Goal: Task Accomplishment & Management: Use online tool/utility

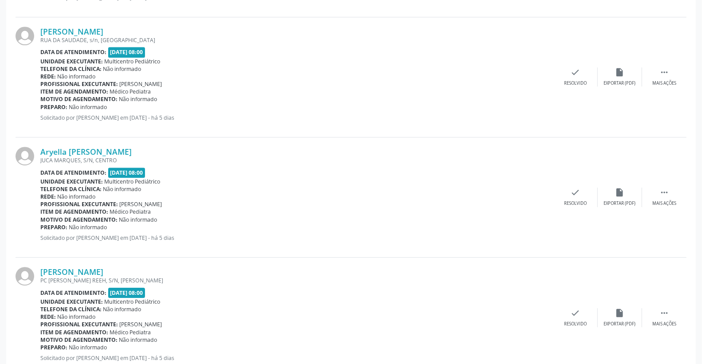
scroll to position [1577, 0]
click at [103, 33] on link "[PERSON_NAME]" at bounding box center [71, 31] width 63 height 10
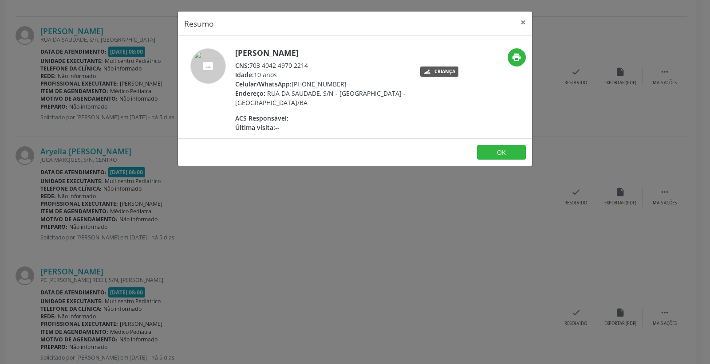
drag, startPoint x: 260, startPoint y: 64, endPoint x: 322, endPoint y: 64, distance: 62.1
click at [322, 64] on div "CNS: 703 4042 4970 2214" at bounding box center [321, 65] width 173 height 9
click at [524, 21] on button "×" at bounding box center [523, 23] width 18 height 22
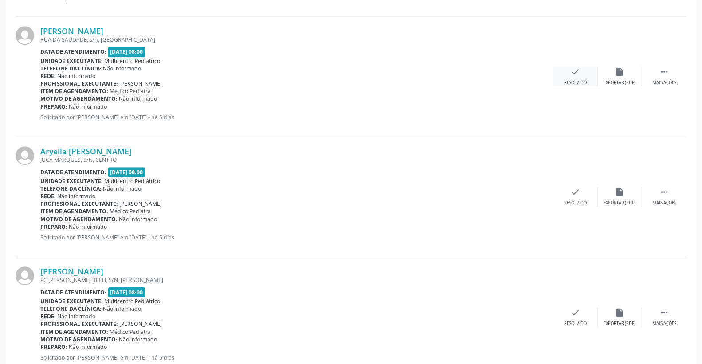
click at [577, 67] on icon "check" at bounding box center [576, 72] width 10 height 10
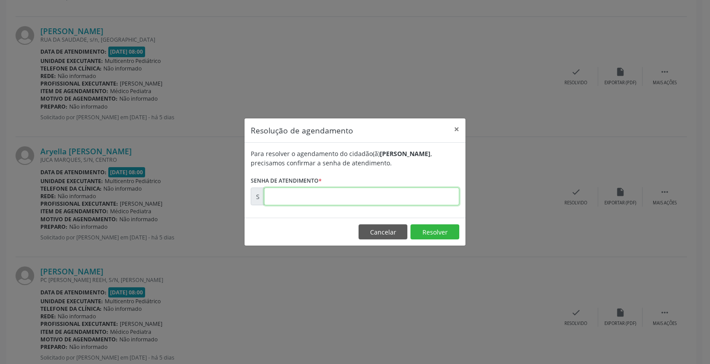
click at [421, 196] on input "text" at bounding box center [361, 197] width 195 height 18
type input "00177892"
click at [429, 228] on button "Resolver" at bounding box center [434, 231] width 49 height 15
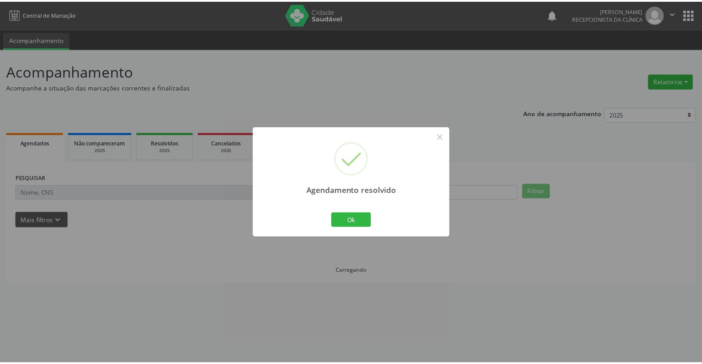
scroll to position [0, 0]
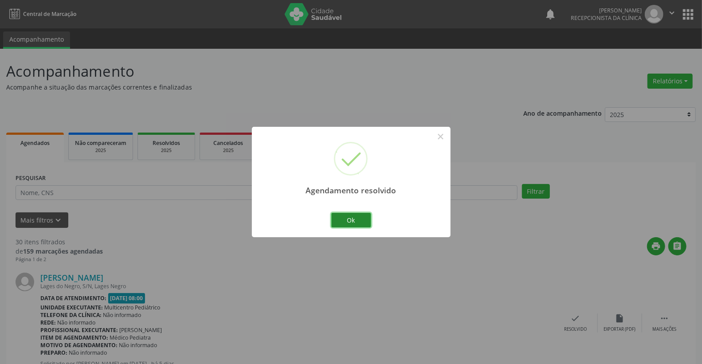
click at [341, 218] on button "Ok" at bounding box center [351, 220] width 40 height 15
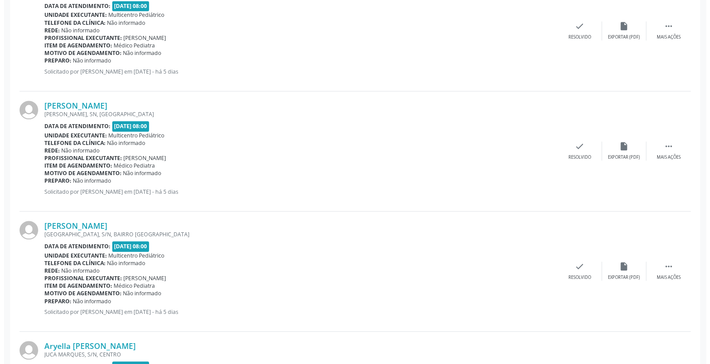
scroll to position [1281, 0]
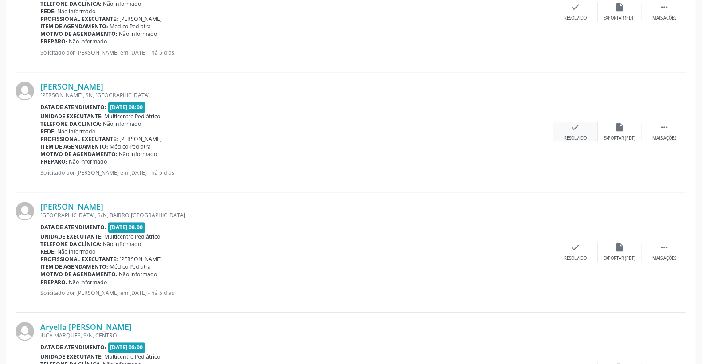
click at [583, 127] on div "check Resolvido" at bounding box center [576, 131] width 44 height 19
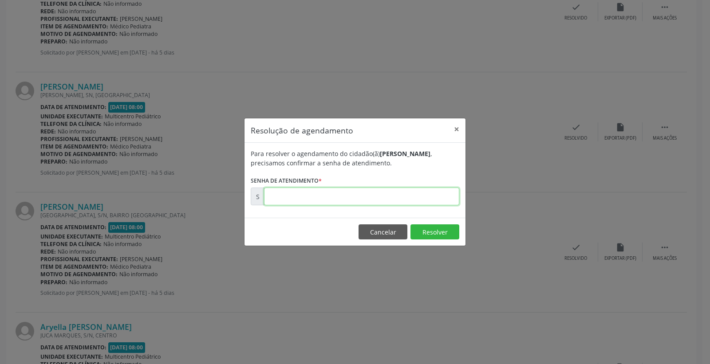
click at [426, 205] on input "text" at bounding box center [361, 197] width 195 height 18
type input "00177873"
click at [437, 225] on button "Resolver" at bounding box center [434, 231] width 49 height 15
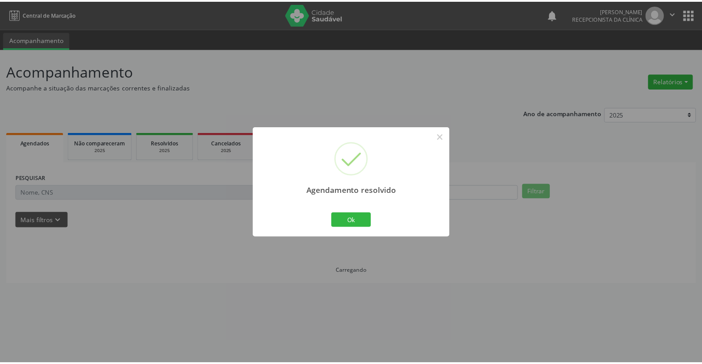
scroll to position [0, 0]
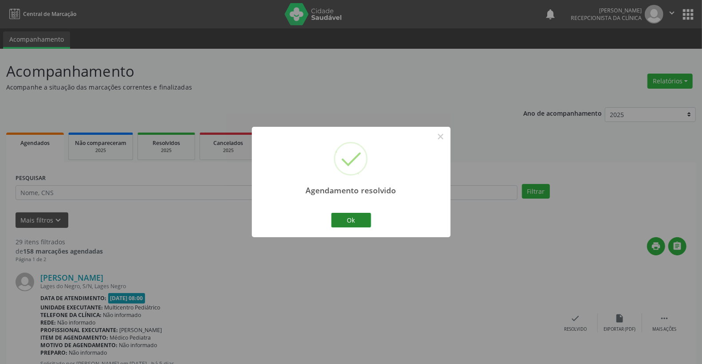
drag, startPoint x: 330, startPoint y: 213, endPoint x: 336, endPoint y: 215, distance: 6.5
click at [331, 213] on div "Ok Cancel" at bounding box center [351, 220] width 44 height 19
drag, startPoint x: 345, startPoint y: 220, endPoint x: 343, endPoint y: 224, distance: 5.0
click at [344, 221] on button "Ok" at bounding box center [351, 220] width 40 height 15
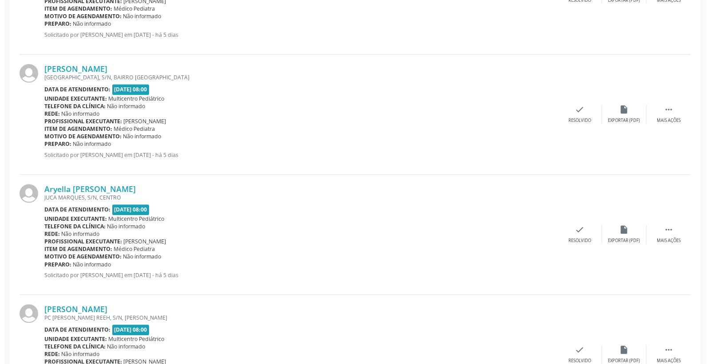
scroll to position [1281, 0]
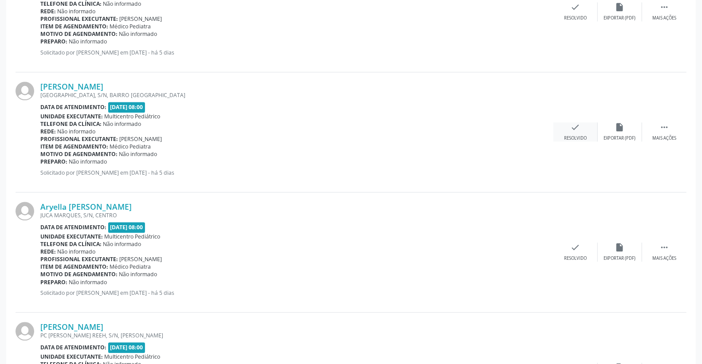
click at [574, 124] on icon "check" at bounding box center [576, 127] width 10 height 10
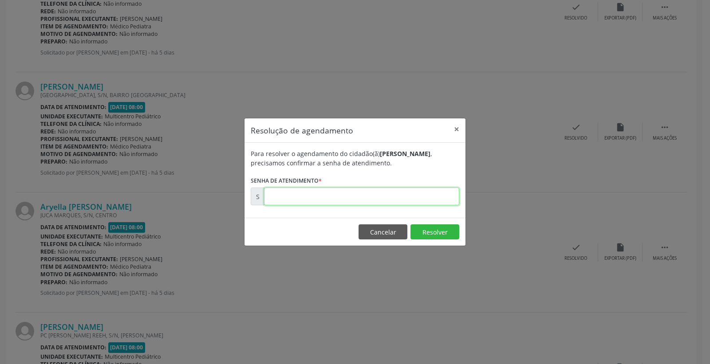
click at [391, 194] on input "text" at bounding box center [361, 197] width 195 height 18
type input "00177875"
click at [431, 231] on button "Resolver" at bounding box center [434, 231] width 49 height 15
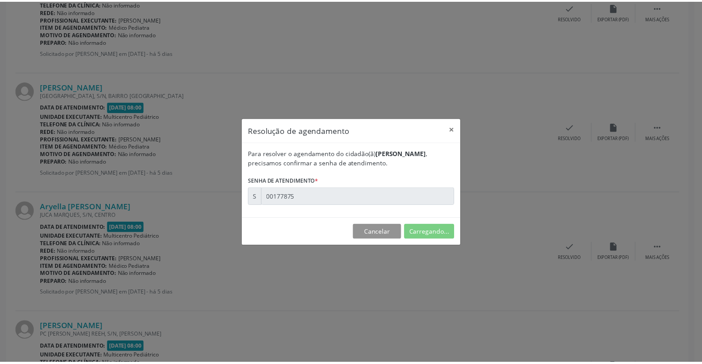
scroll to position [0, 0]
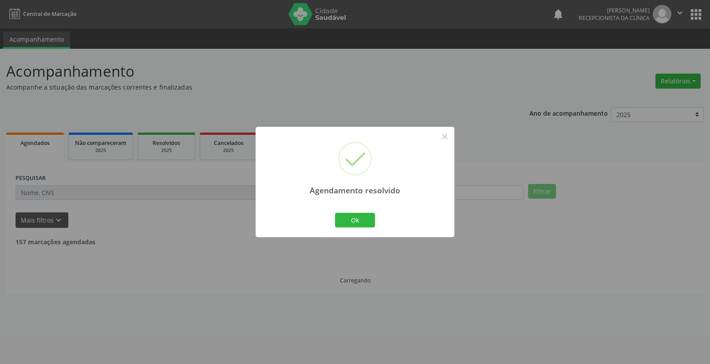
click at [376, 221] on div "Agendamento resolvido × Ok Cancel" at bounding box center [355, 182] width 199 height 110
click at [364, 220] on button "Ok" at bounding box center [355, 220] width 40 height 15
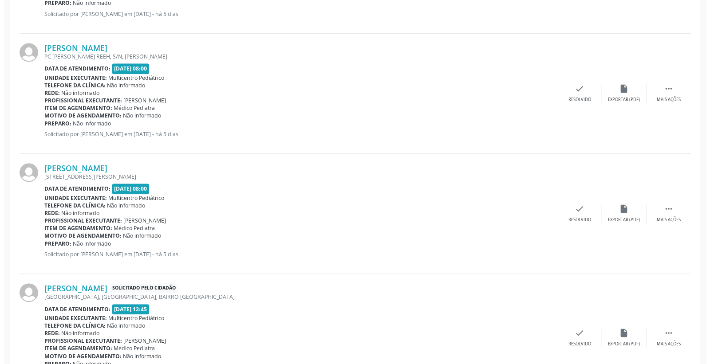
scroll to position [1528, 0]
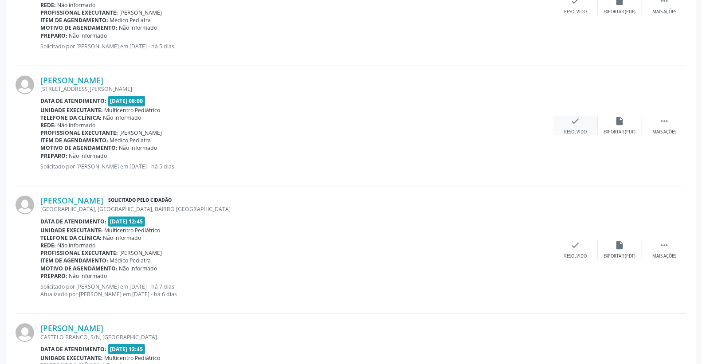
click at [577, 120] on icon "check" at bounding box center [576, 121] width 10 height 10
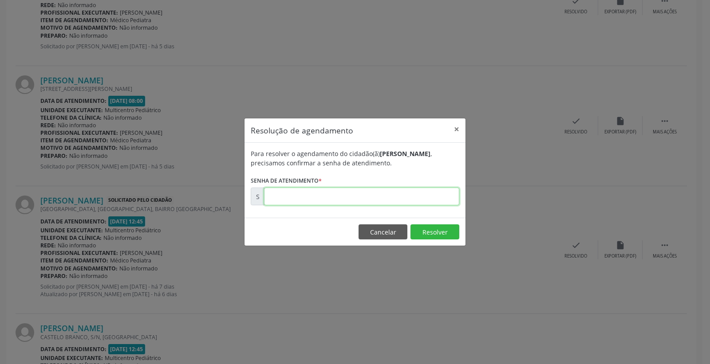
click at [437, 191] on input "text" at bounding box center [361, 197] width 195 height 18
type input "00177908"
click at [430, 233] on button "Resolver" at bounding box center [434, 231] width 49 height 15
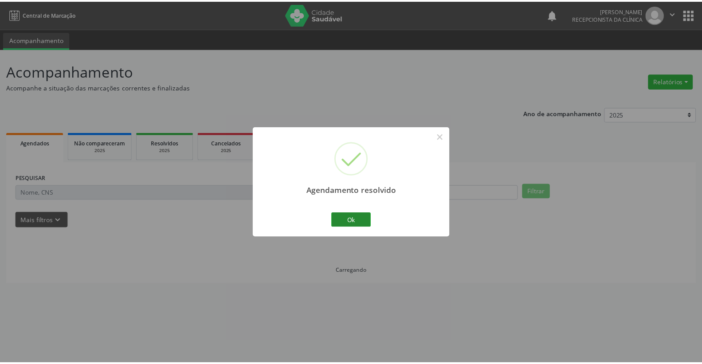
scroll to position [0, 0]
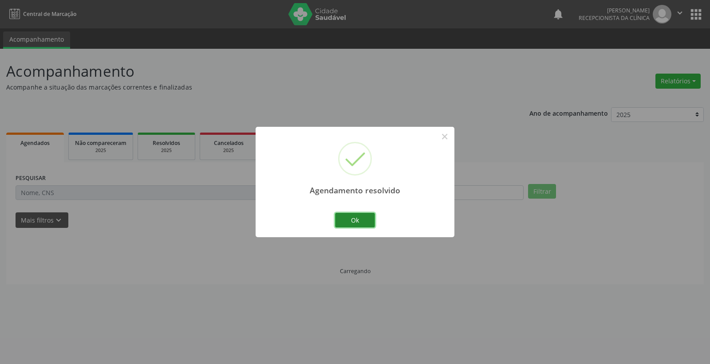
click at [353, 220] on button "Ok" at bounding box center [355, 220] width 40 height 15
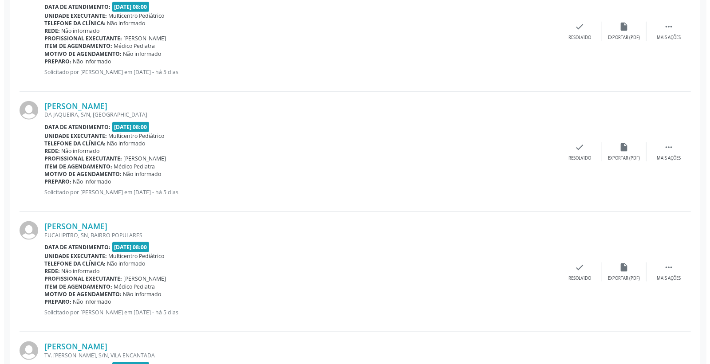
scroll to position [788, 0]
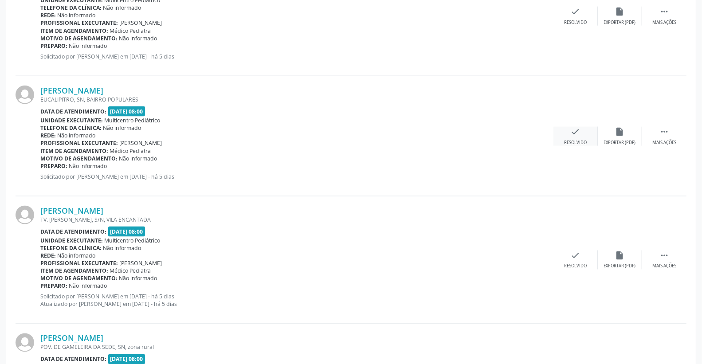
click at [571, 137] on div "check Resolvido" at bounding box center [576, 136] width 44 height 19
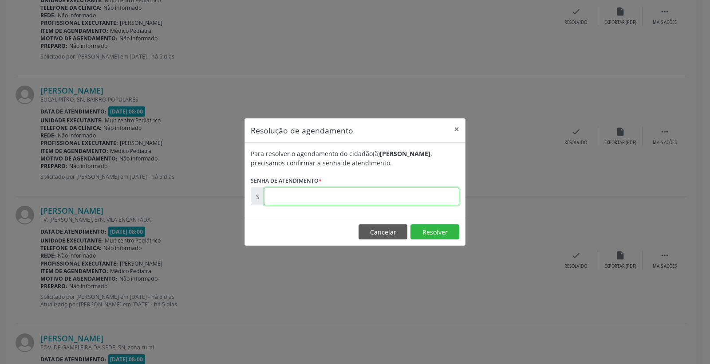
click at [421, 190] on input "text" at bounding box center [361, 197] width 195 height 18
type input "00177844"
click at [415, 234] on button "Resolver" at bounding box center [434, 231] width 49 height 15
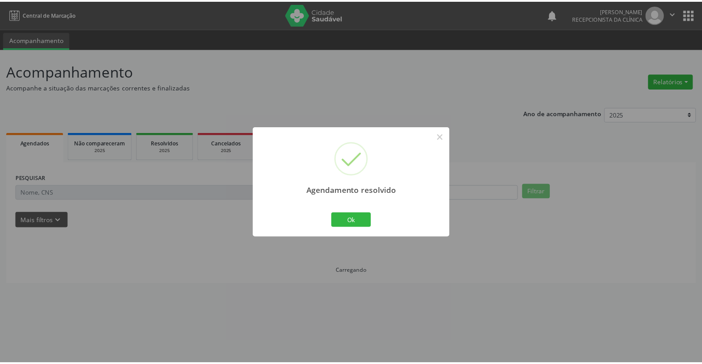
scroll to position [0, 0]
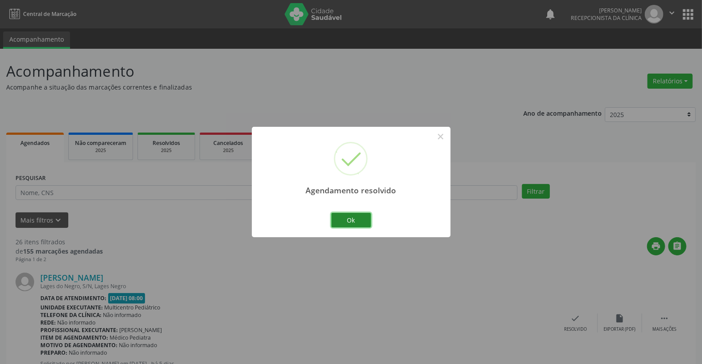
click at [353, 223] on button "Ok" at bounding box center [351, 220] width 40 height 15
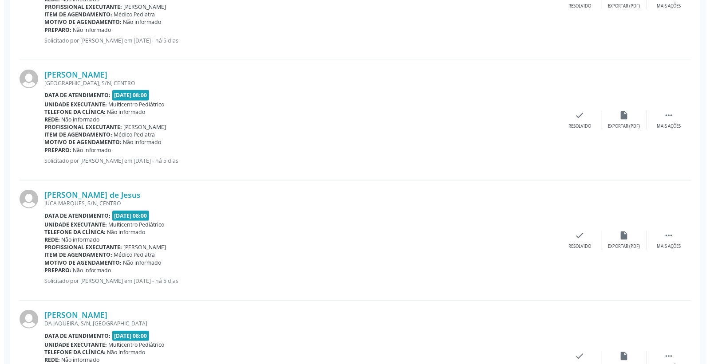
scroll to position [591, 0]
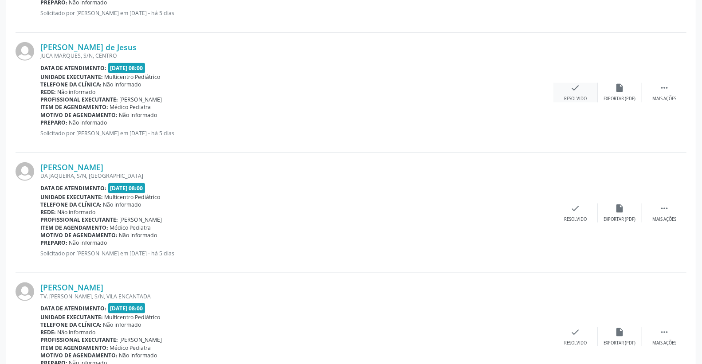
click at [586, 90] on div "check Resolvido" at bounding box center [576, 92] width 44 height 19
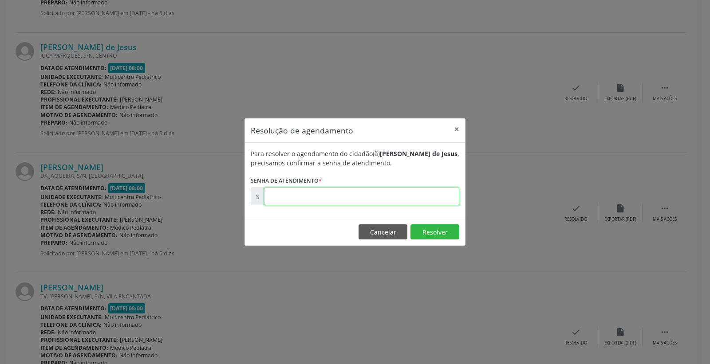
click at [437, 191] on input "text" at bounding box center [361, 197] width 195 height 18
type input "00177815"
click at [438, 233] on button "Resolver" at bounding box center [434, 231] width 49 height 15
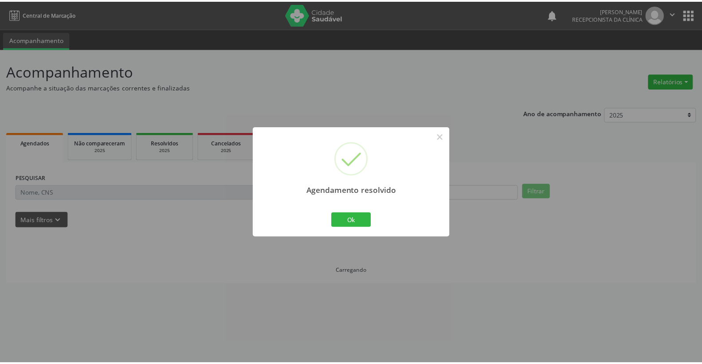
scroll to position [0, 0]
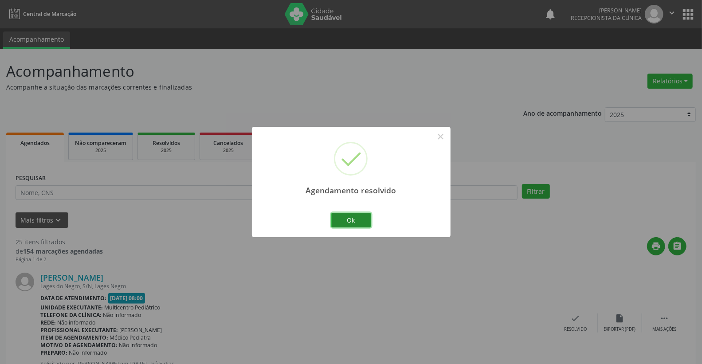
click at [357, 220] on button "Ok" at bounding box center [351, 220] width 40 height 15
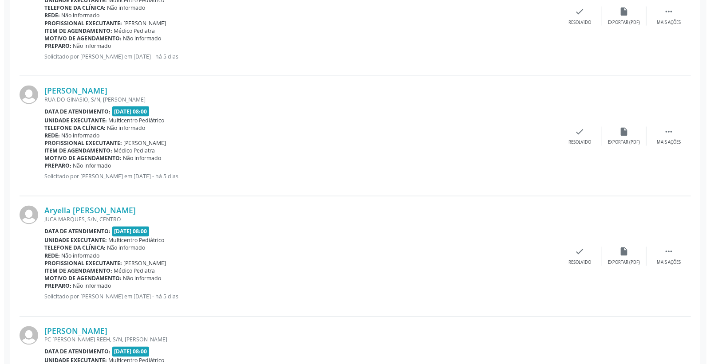
scroll to position [936, 0]
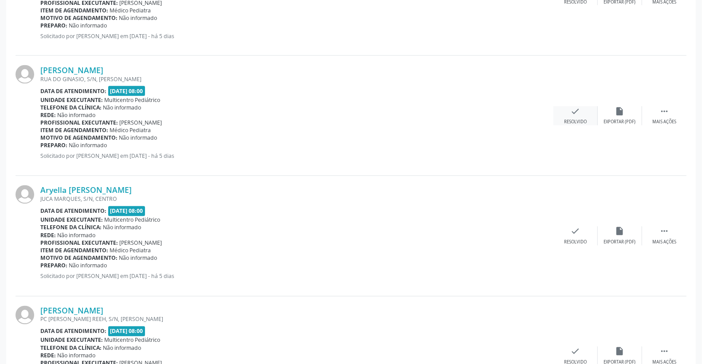
click at [579, 108] on icon "check" at bounding box center [576, 111] width 10 height 10
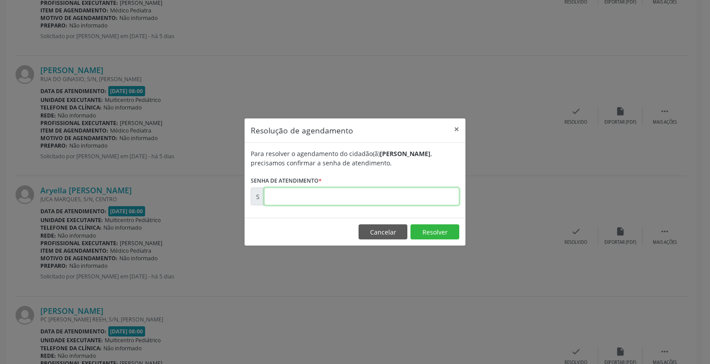
click at [401, 189] on input "text" at bounding box center [361, 197] width 195 height 18
type input "00177872"
click at [425, 231] on button "Resolver" at bounding box center [434, 231] width 49 height 15
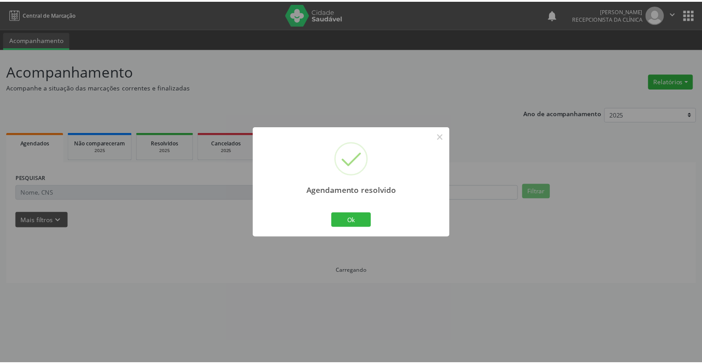
scroll to position [0, 0]
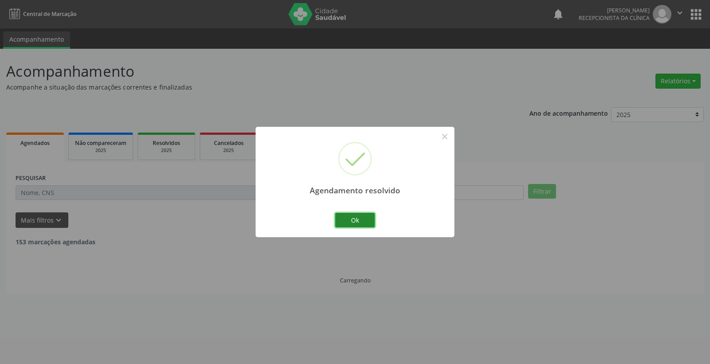
click at [358, 222] on button "Ok" at bounding box center [355, 220] width 40 height 15
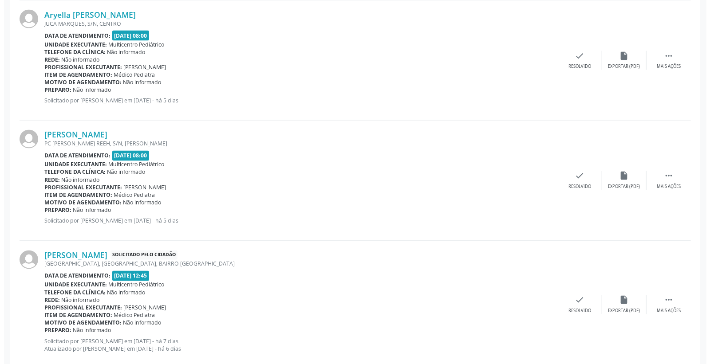
scroll to position [1035, 0]
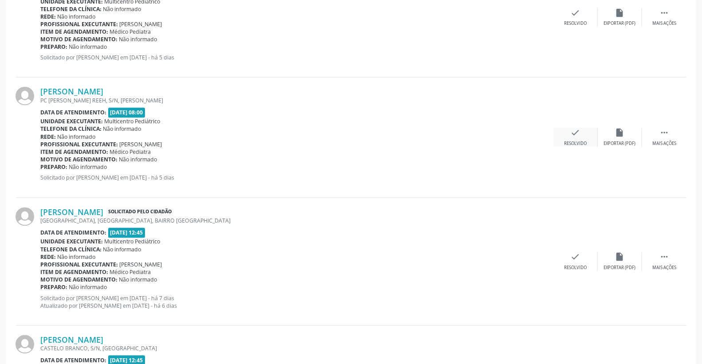
click at [578, 129] on icon "check" at bounding box center [576, 133] width 10 height 10
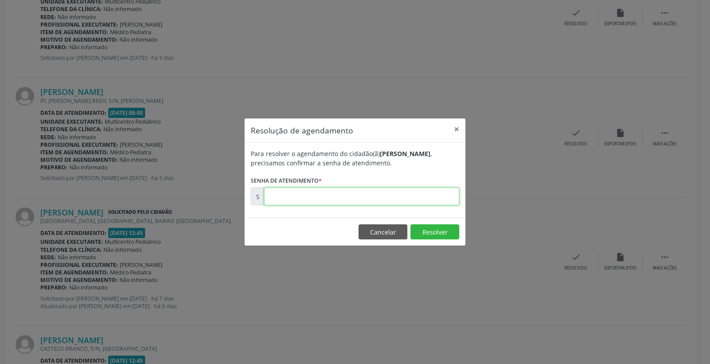
click at [396, 194] on input "text" at bounding box center [361, 197] width 195 height 18
type input "00177903"
click at [448, 230] on button "Resolver" at bounding box center [434, 231] width 49 height 15
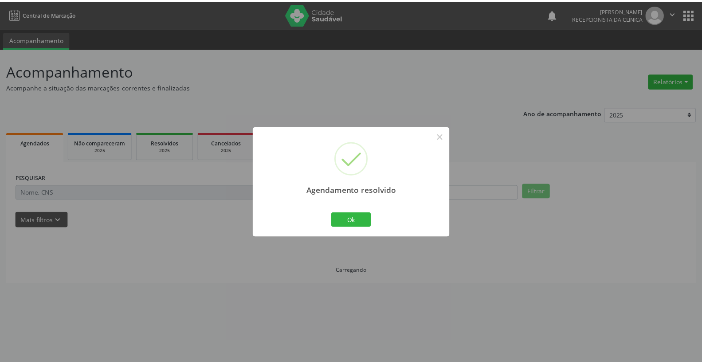
scroll to position [0, 0]
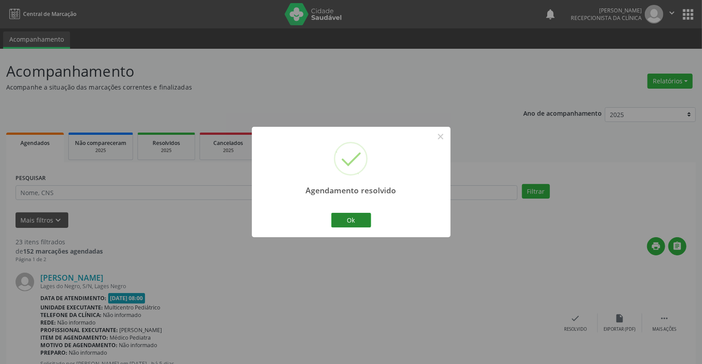
drag, startPoint x: 363, startPoint y: 208, endPoint x: 361, endPoint y: 216, distance: 9.1
click at [361, 216] on div "Agendamento resolvido × Ok Cancel" at bounding box center [351, 182] width 199 height 110
click at [361, 216] on button "Ok" at bounding box center [351, 220] width 40 height 15
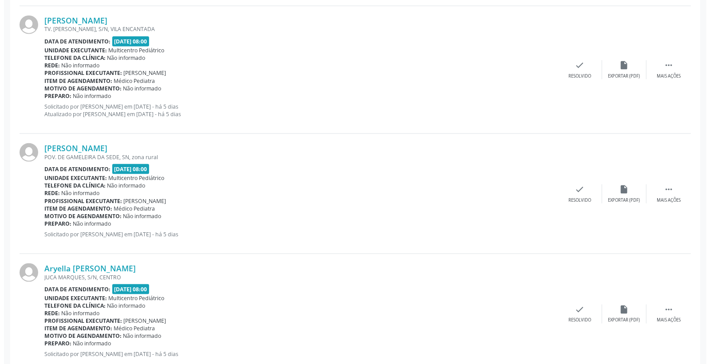
scroll to position [739, 0]
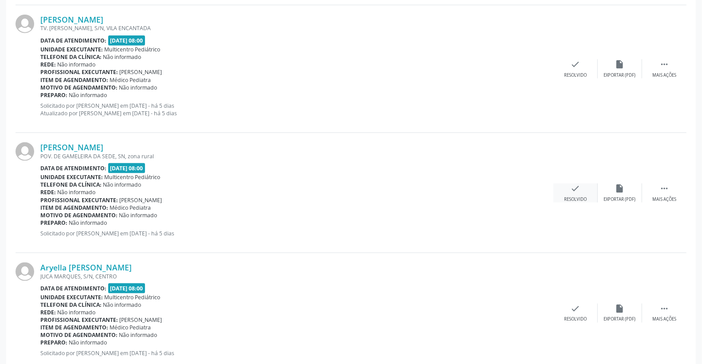
click at [586, 184] on div "check Resolvido" at bounding box center [576, 193] width 44 height 19
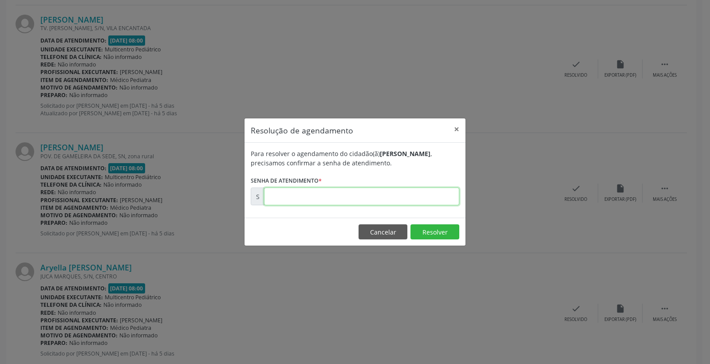
click at [435, 189] on input "text" at bounding box center [361, 197] width 195 height 18
type input "00177871"
click at [428, 236] on button "Resolver" at bounding box center [434, 231] width 49 height 15
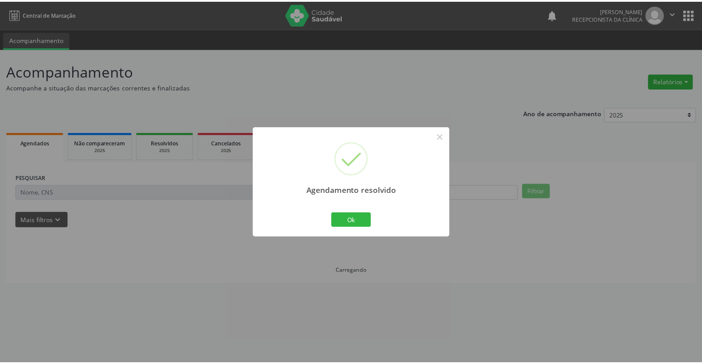
scroll to position [0, 0]
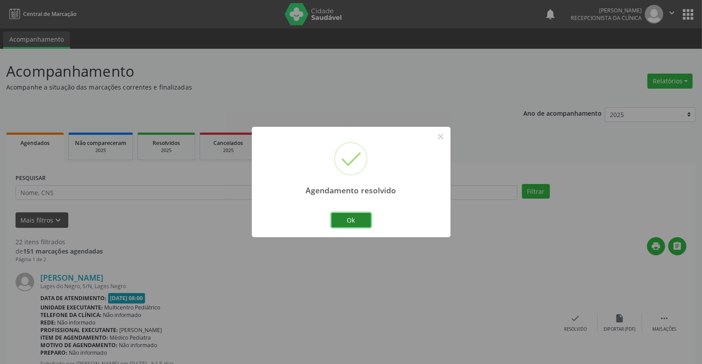
click at [370, 220] on button "Ok" at bounding box center [351, 220] width 40 height 15
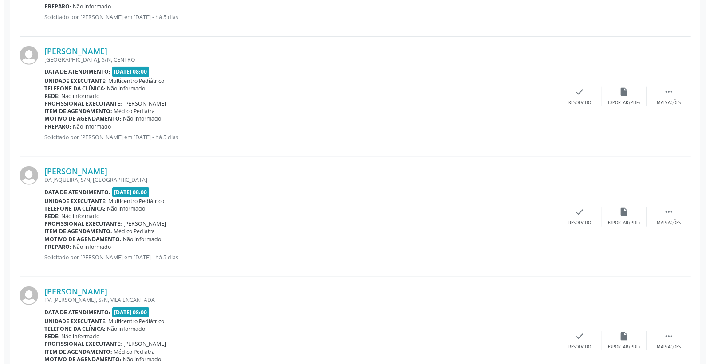
scroll to position [493, 0]
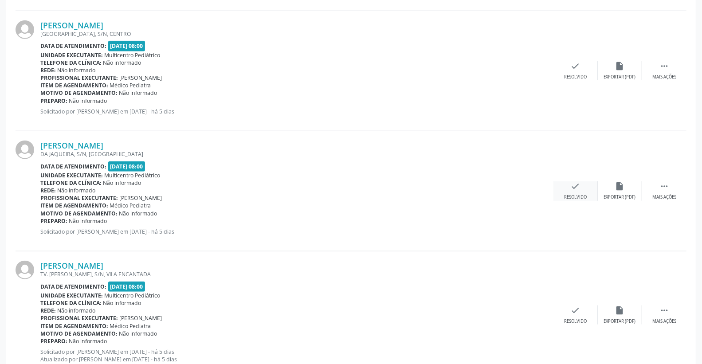
click at [576, 188] on icon "check" at bounding box center [576, 186] width 10 height 10
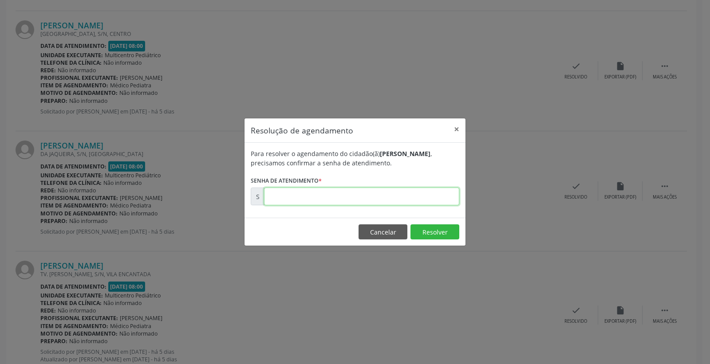
click at [411, 198] on input "text" at bounding box center [361, 197] width 195 height 18
type input "00177817"
click at [425, 236] on button "Resolver" at bounding box center [434, 231] width 49 height 15
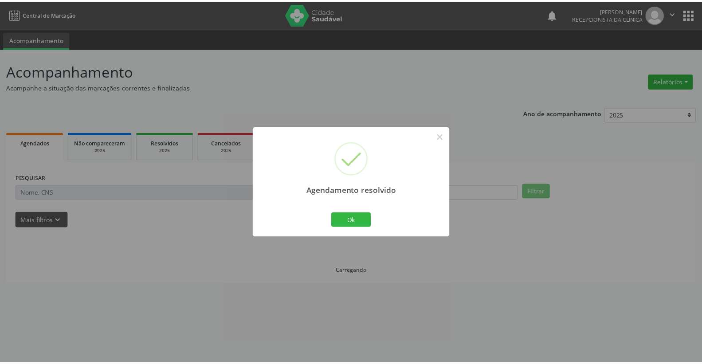
scroll to position [0, 0]
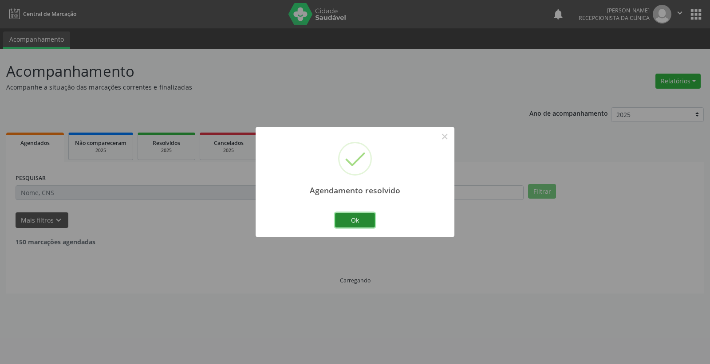
click at [350, 219] on button "Ok" at bounding box center [355, 220] width 40 height 15
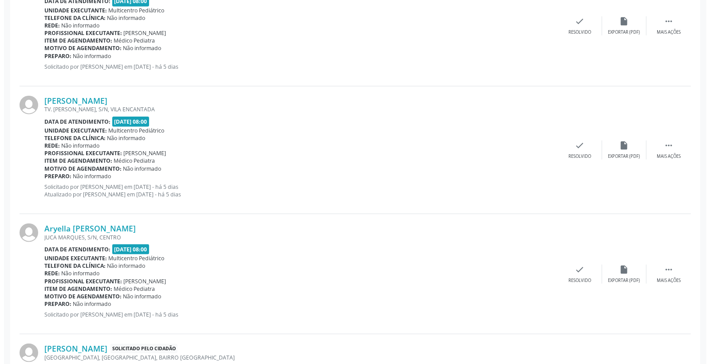
scroll to position [542, 0]
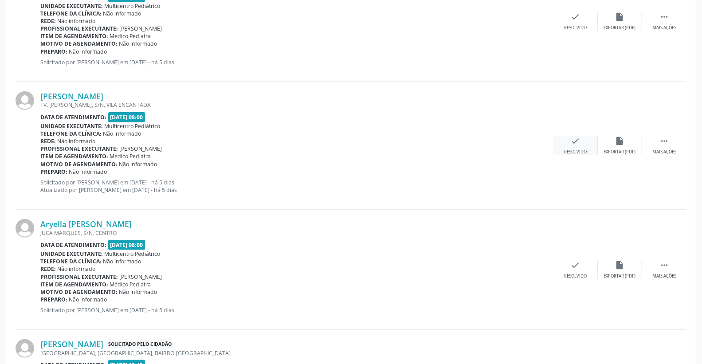
click at [577, 136] on icon "check" at bounding box center [576, 141] width 10 height 10
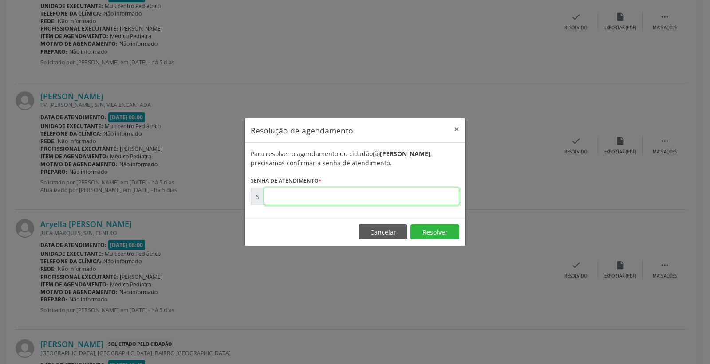
click at [414, 201] on input "text" at bounding box center [361, 197] width 195 height 18
type input "00177864"
click at [420, 225] on button "Resolver" at bounding box center [434, 231] width 49 height 15
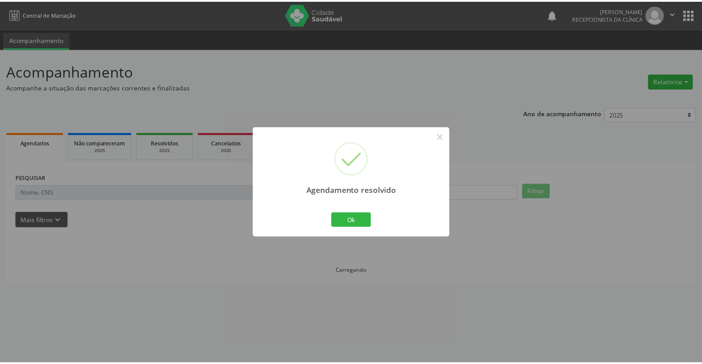
scroll to position [0, 0]
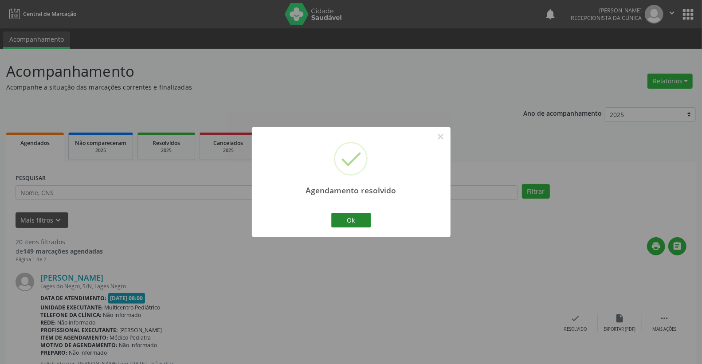
drag, startPoint x: 353, startPoint y: 210, endPoint x: 350, endPoint y: 215, distance: 5.8
click at [352, 210] on div "Agendamento resolvido × Ok Cancel" at bounding box center [351, 182] width 199 height 110
click at [350, 215] on button "Ok" at bounding box center [351, 220] width 40 height 15
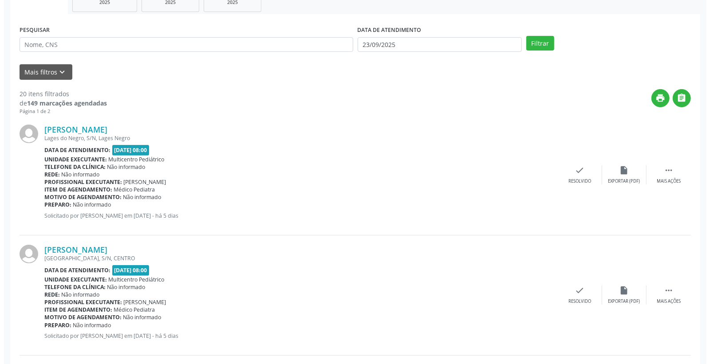
scroll to position [295, 0]
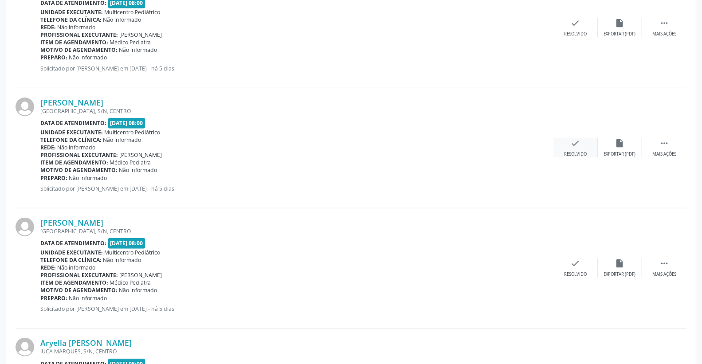
click at [582, 145] on div "check Resolvido" at bounding box center [576, 147] width 44 height 19
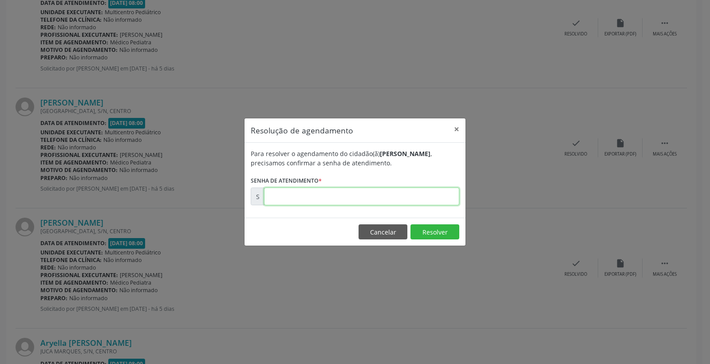
click at [413, 202] on input "text" at bounding box center [361, 197] width 195 height 18
type input "00177781"
click at [442, 230] on button "Resolver" at bounding box center [434, 231] width 49 height 15
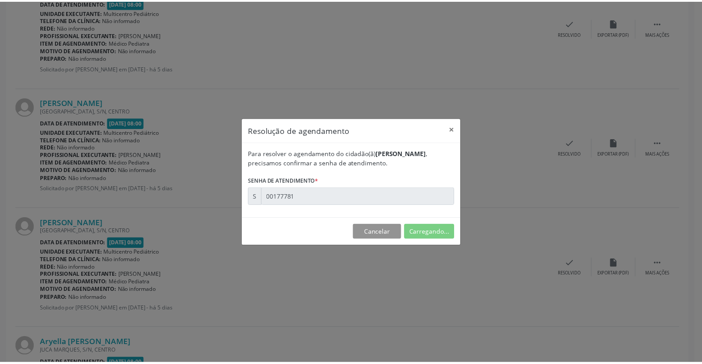
scroll to position [0, 0]
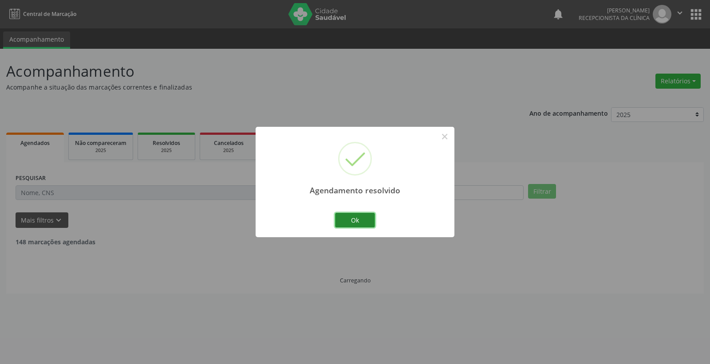
click at [355, 223] on button "Ok" at bounding box center [355, 220] width 40 height 15
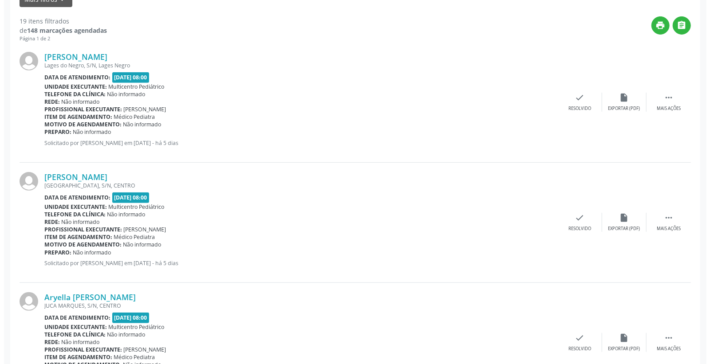
scroll to position [345, 0]
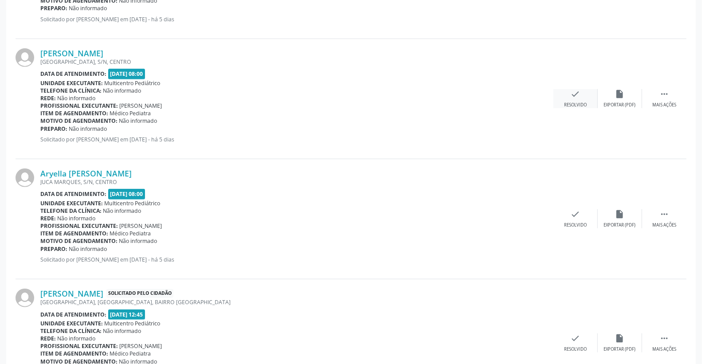
click at [569, 98] on div "check Resolvido" at bounding box center [576, 98] width 44 height 19
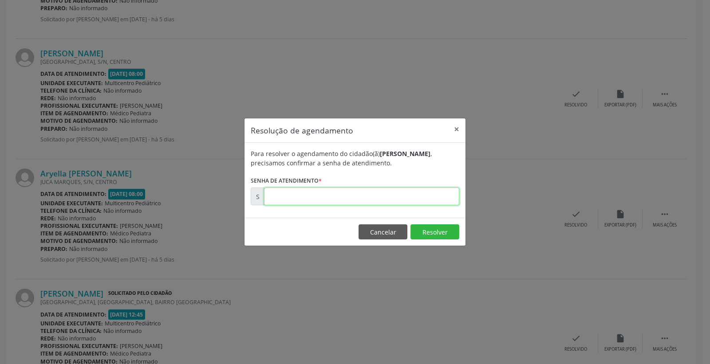
click at [415, 197] on input "text" at bounding box center [361, 197] width 195 height 18
type input "00177784"
click at [429, 229] on button "Resolver" at bounding box center [434, 231] width 49 height 15
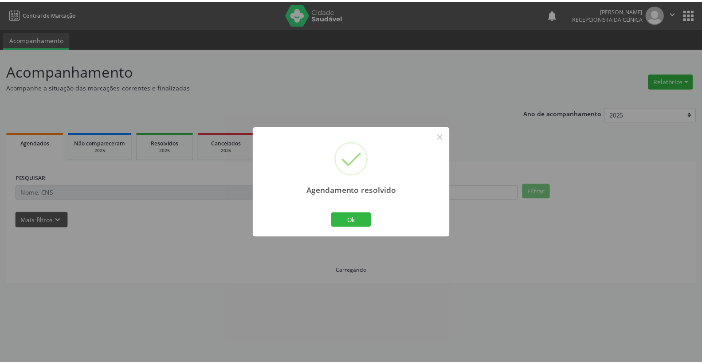
scroll to position [0, 0]
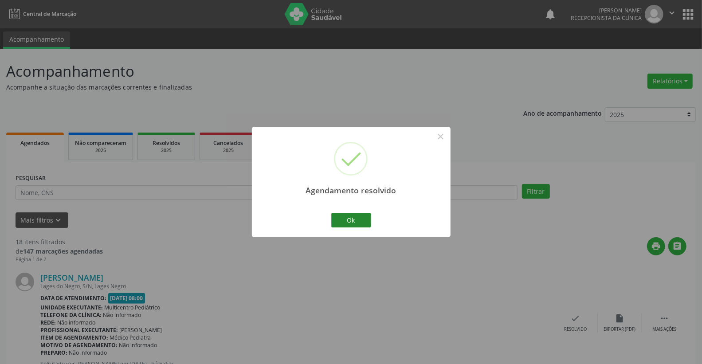
drag, startPoint x: 373, startPoint y: 216, endPoint x: 362, endPoint y: 215, distance: 11.5
click at [371, 216] on div "Agendamento resolvido × Ok Cancel" at bounding box center [351, 182] width 199 height 110
drag, startPoint x: 362, startPoint y: 215, endPoint x: 354, endPoint y: 216, distance: 8.0
click at [361, 215] on button "Ok" at bounding box center [351, 220] width 40 height 15
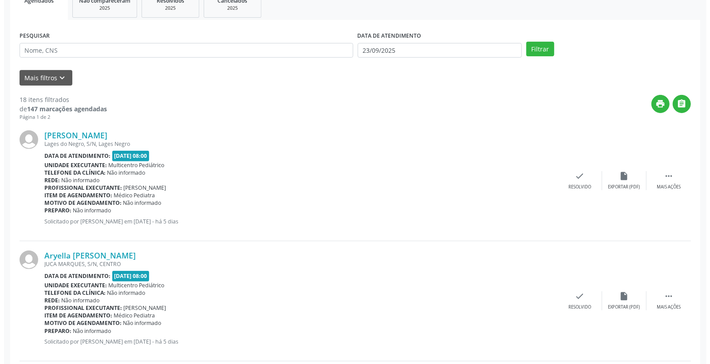
scroll to position [148, 0]
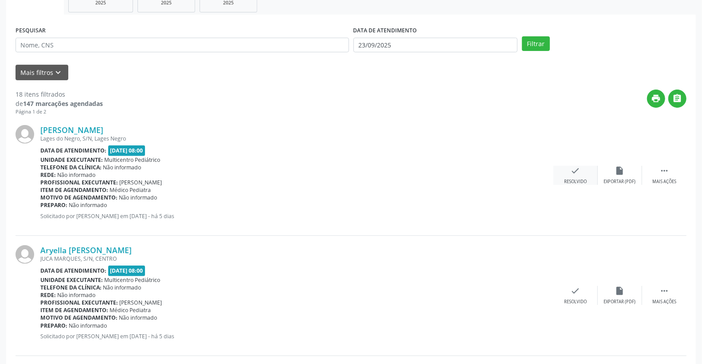
click at [582, 171] on div "check Resolvido" at bounding box center [576, 175] width 44 height 19
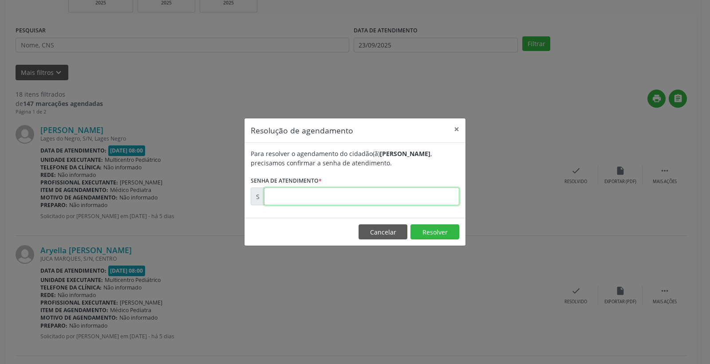
drag, startPoint x: 402, startPoint y: 198, endPoint x: 399, endPoint y: 194, distance: 4.8
click at [402, 197] on input "text" at bounding box center [361, 197] width 195 height 18
type input "00177634"
click at [422, 238] on button "Resolver" at bounding box center [434, 231] width 49 height 15
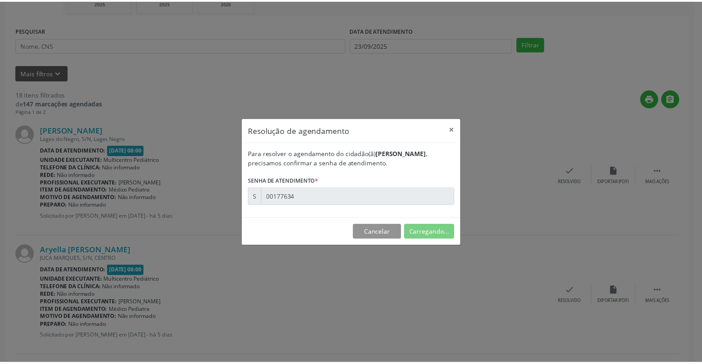
scroll to position [0, 0]
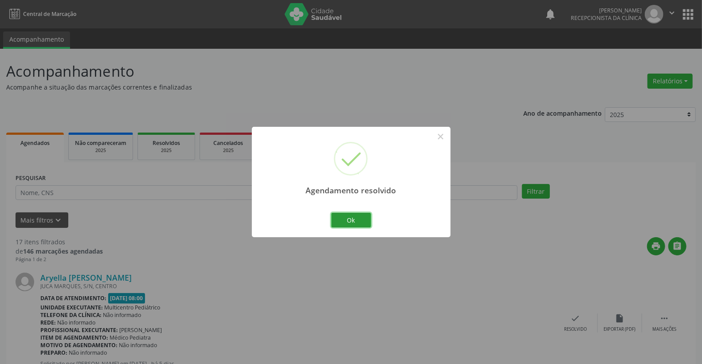
click at [360, 223] on button "Ok" at bounding box center [351, 220] width 40 height 15
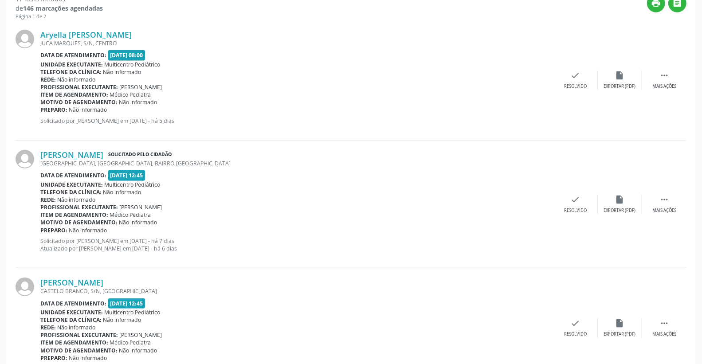
scroll to position [295, 0]
